Goal: Feedback & Contribution: Leave review/rating

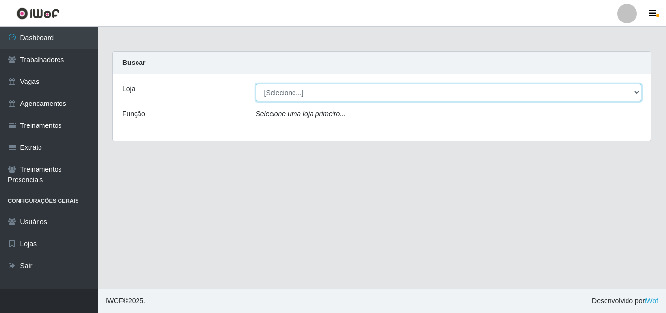
click at [319, 96] on select "[Selecione...] Chinatown Sushimi - [GEOGRAPHIC_DATA]" at bounding box center [449, 92] width 386 height 17
select select "357"
click at [256, 84] on select "[Selecione...] Chinatown Sushimi - [GEOGRAPHIC_DATA]" at bounding box center [449, 92] width 386 height 17
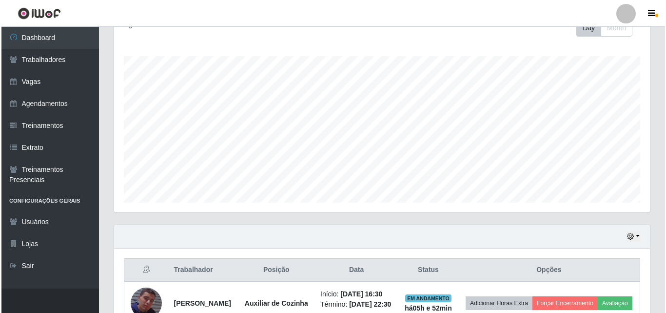
scroll to position [222, 0]
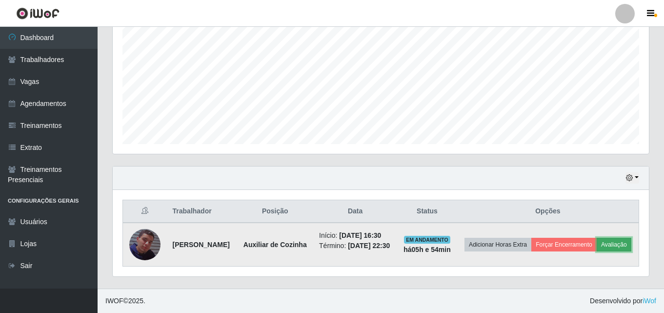
click at [596, 241] on button "Avaliação" at bounding box center [613, 245] width 35 height 14
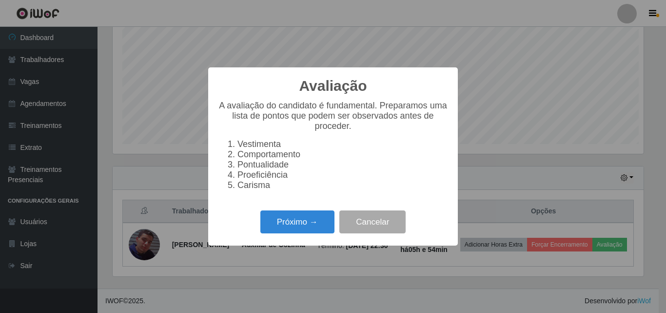
scroll to position [202, 531]
click at [312, 225] on button "Próximo →" at bounding box center [297, 221] width 74 height 23
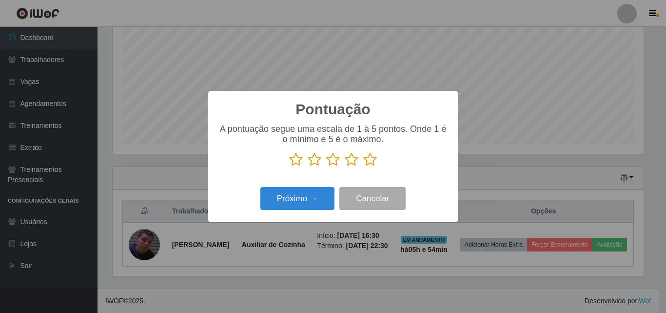
scroll to position [487518, 487189]
drag, startPoint x: 372, startPoint y: 162, endPoint x: 367, endPoint y: 163, distance: 5.0
click at [371, 161] on icon at bounding box center [370, 159] width 14 height 15
click at [363, 167] on input "radio" at bounding box center [363, 167] width 0 height 0
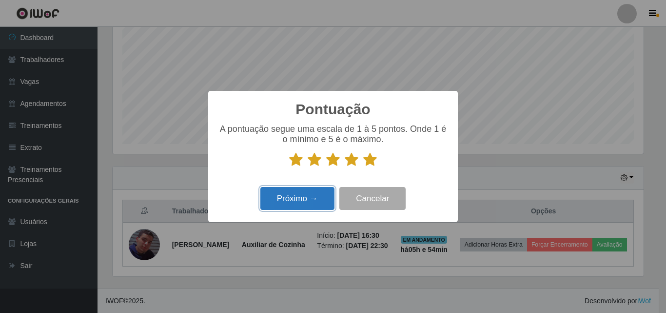
click at [308, 198] on button "Próximo →" at bounding box center [297, 198] width 74 height 23
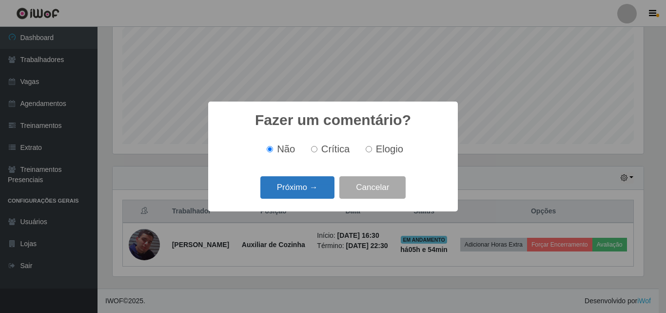
click at [302, 189] on button "Próximo →" at bounding box center [297, 187] width 74 height 23
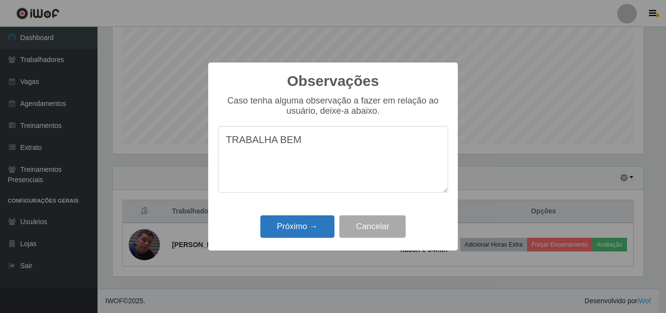
type textarea "TRABALHA BEM"
click at [280, 227] on button "Próximo →" at bounding box center [297, 226] width 74 height 23
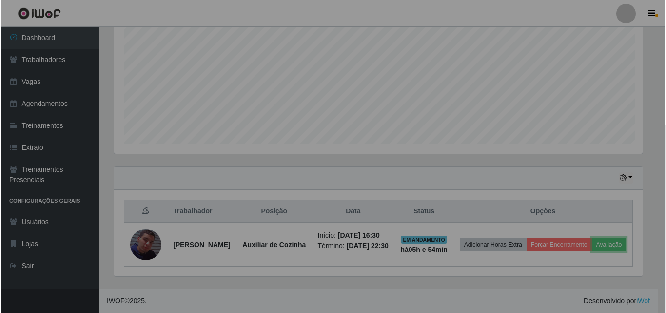
scroll to position [202, 536]
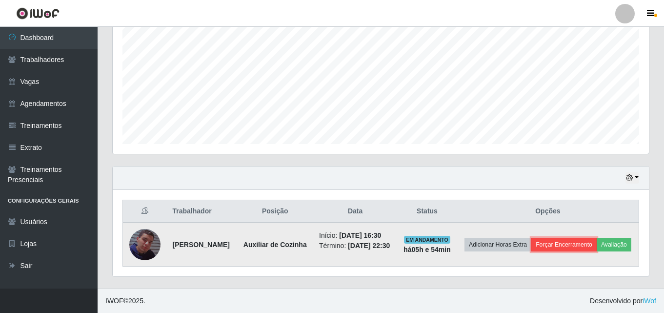
click at [591, 238] on button "Forçar Encerramento" at bounding box center [563, 245] width 65 height 14
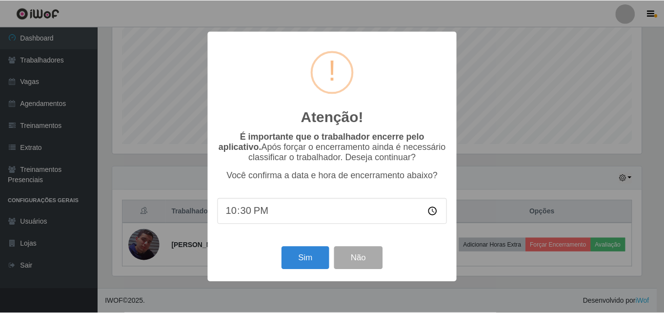
scroll to position [212, 0]
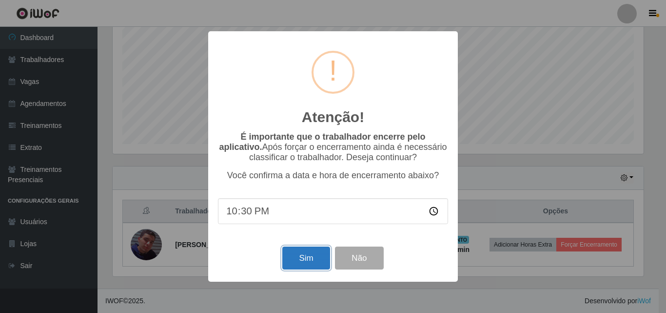
click at [307, 263] on button "Sim" at bounding box center [305, 257] width 47 height 23
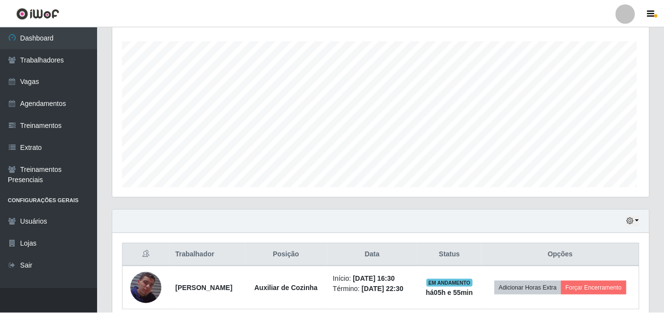
scroll to position [202, 531]
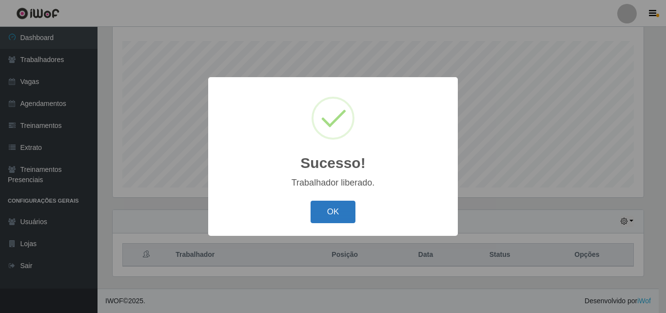
click at [345, 207] on button "OK" at bounding box center [333, 211] width 45 height 23
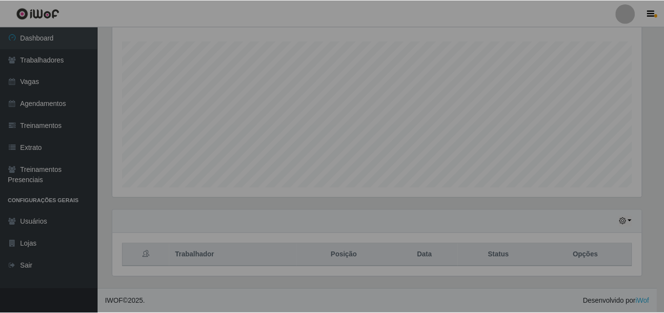
scroll to position [202, 536]
